Goal: Information Seeking & Learning: Check status

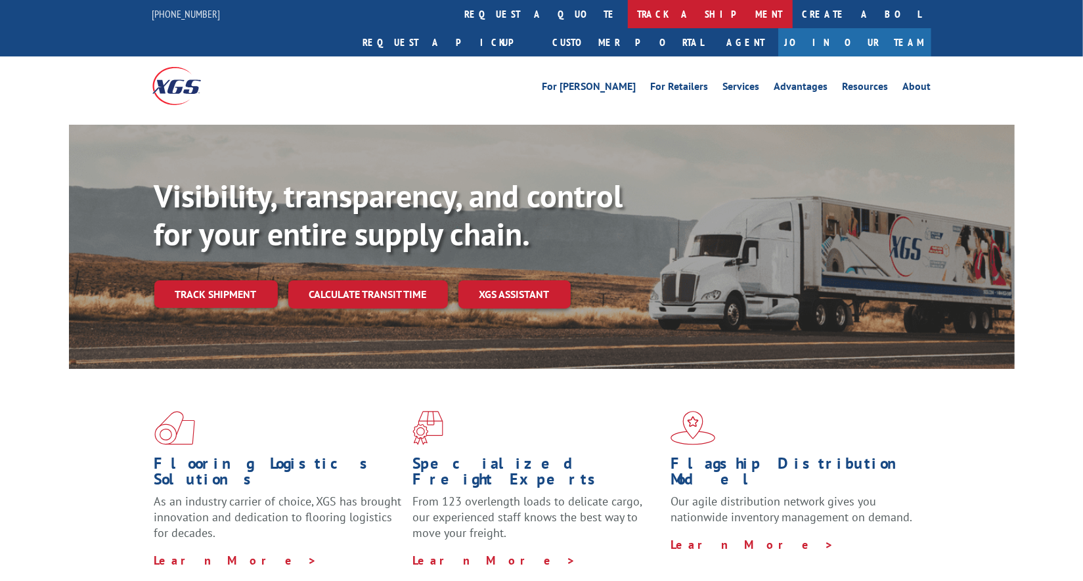
click at [628, 18] on link "track a shipment" at bounding box center [710, 14] width 165 height 28
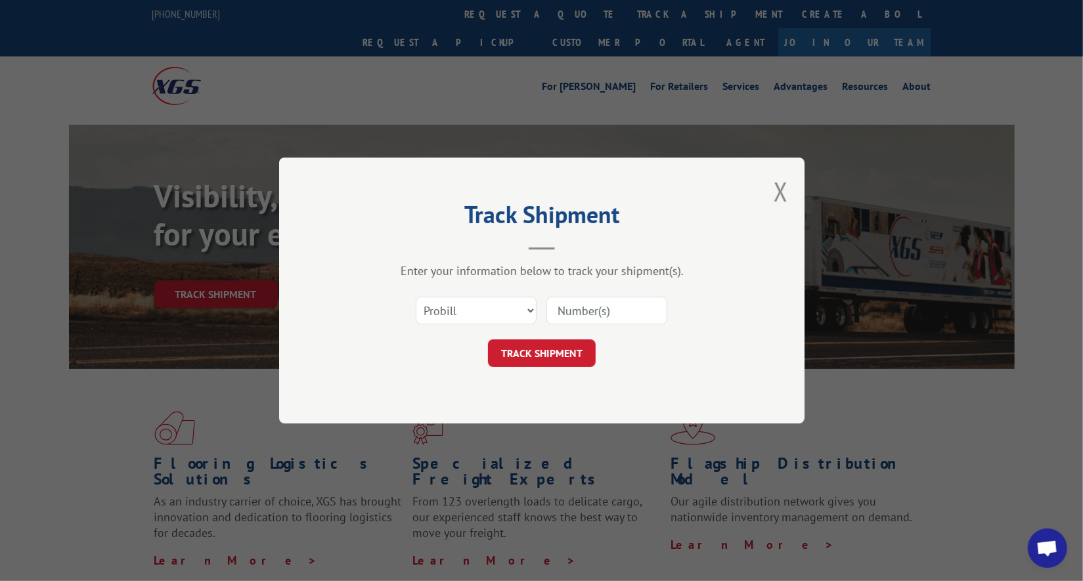
click at [575, 300] on input at bounding box center [607, 311] width 121 height 28
paste input "17664387"
type input "17664387"
click at [566, 346] on button "TRACK SHIPMENT" at bounding box center [542, 354] width 108 height 28
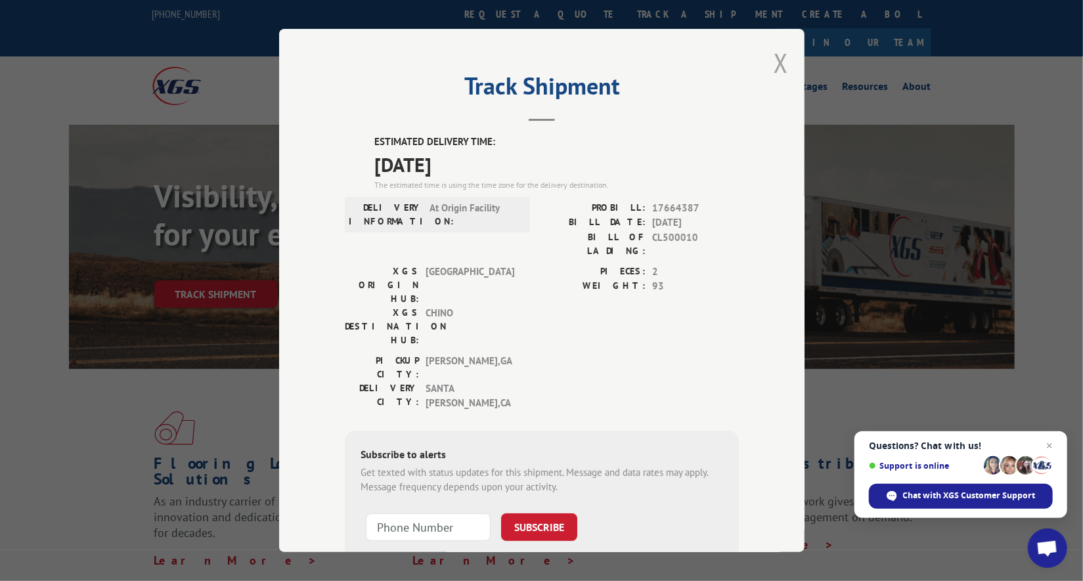
click at [777, 55] on button "Close modal" at bounding box center [781, 62] width 14 height 35
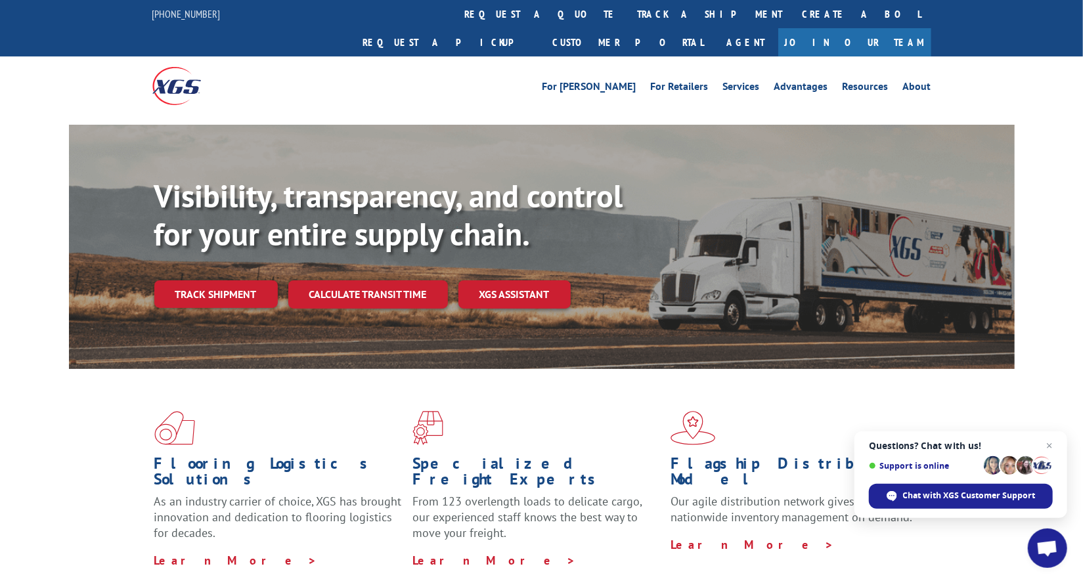
drag, startPoint x: 486, startPoint y: 16, endPoint x: 491, endPoint y: 28, distance: 12.7
click at [628, 16] on link "track a shipment" at bounding box center [710, 14] width 165 height 28
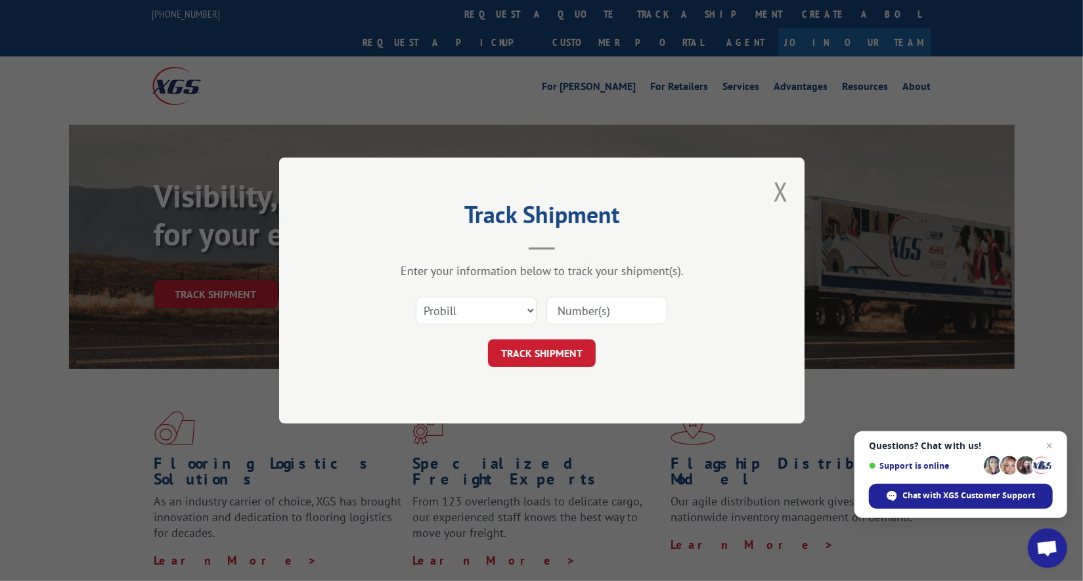
click at [589, 307] on input at bounding box center [607, 311] width 121 height 28
paste input "17634002"
type input "17634002"
click at [581, 351] on button "TRACK SHIPMENT" at bounding box center [542, 354] width 108 height 28
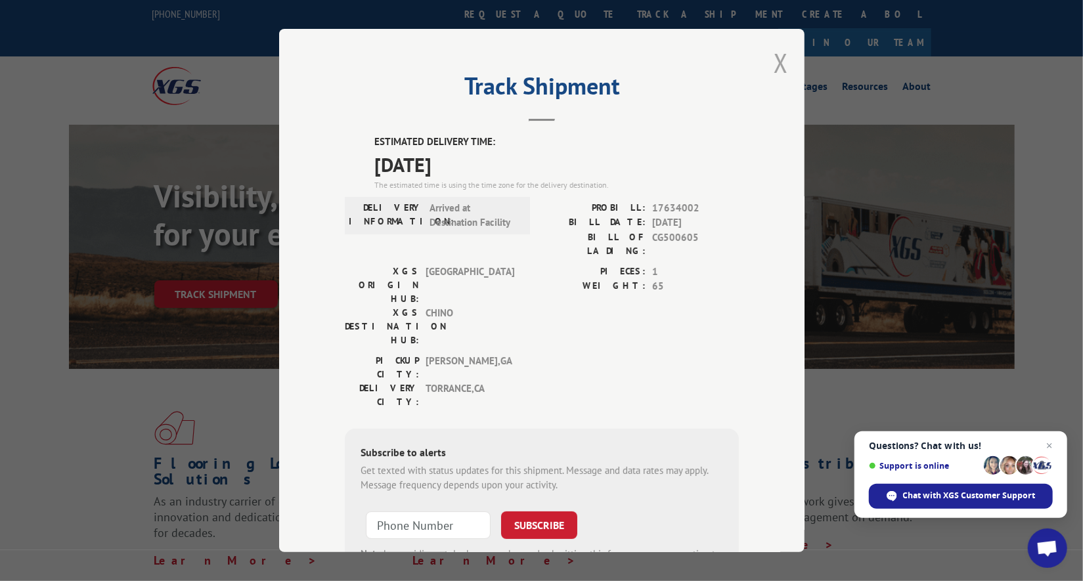
click at [777, 63] on button "Close modal" at bounding box center [781, 62] width 14 height 35
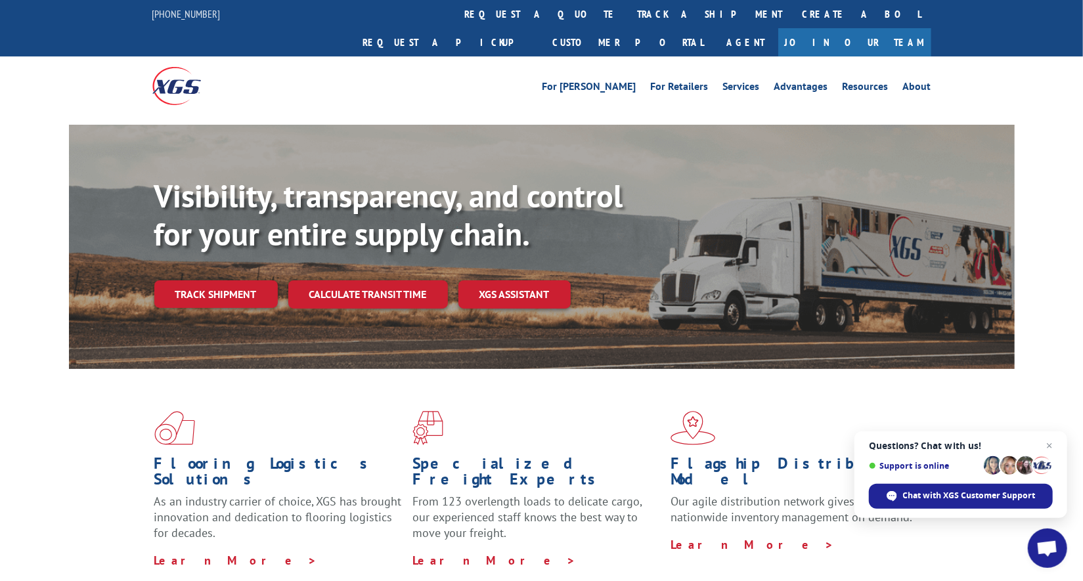
click at [628, 19] on link "track a shipment" at bounding box center [710, 14] width 165 height 28
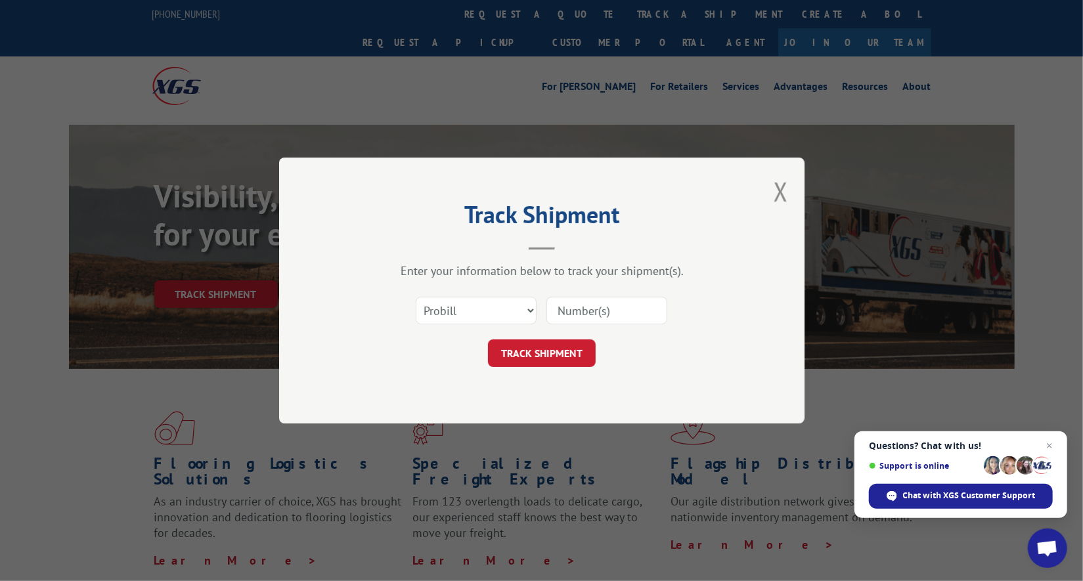
click at [623, 305] on input at bounding box center [607, 311] width 121 height 28
paste input "17634002"
type input "17634002"
click at [550, 354] on button "TRACK SHIPMENT" at bounding box center [542, 354] width 108 height 28
